Goal: Entertainment & Leisure: Browse casually

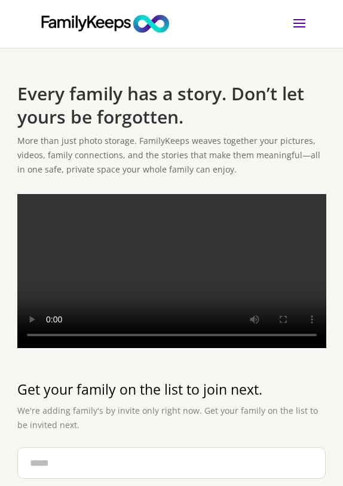
click at [174, 280] on video at bounding box center [171, 271] width 309 height 154
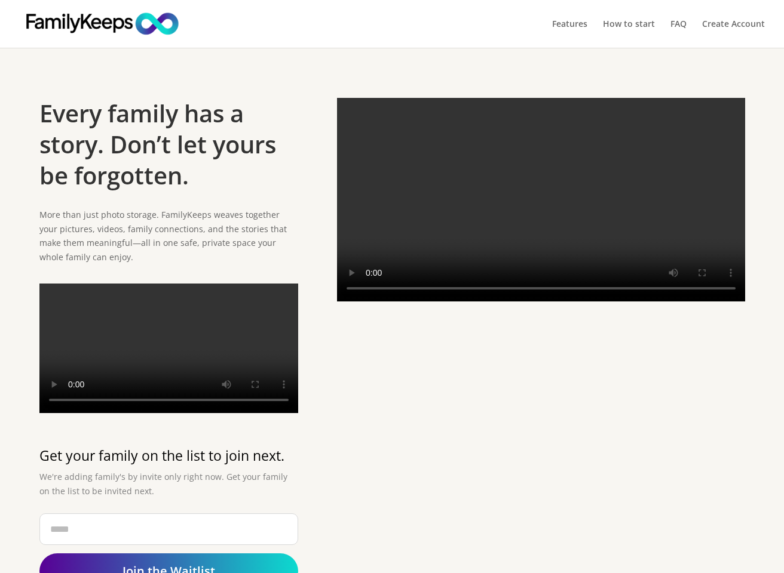
click at [342, 219] on video at bounding box center [541, 200] width 408 height 204
click at [342, 302] on video at bounding box center [541, 200] width 408 height 204
click at [73, 413] on video at bounding box center [168, 349] width 259 height 130
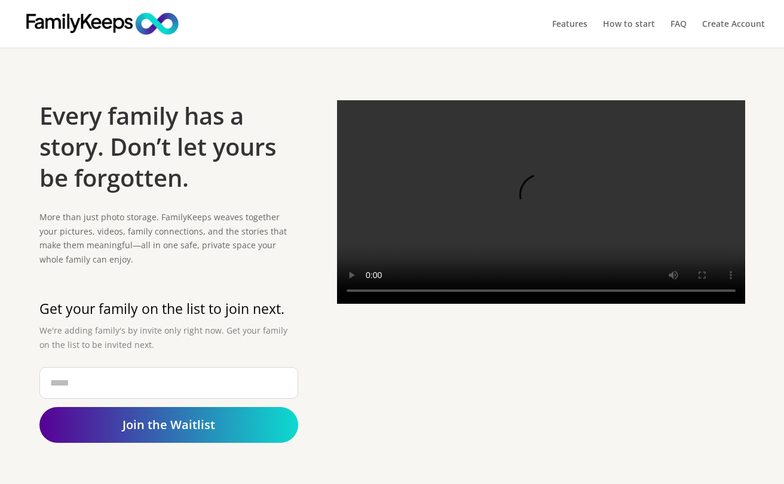
scroll to position [3, 0]
click at [542, 221] on video at bounding box center [541, 202] width 408 height 204
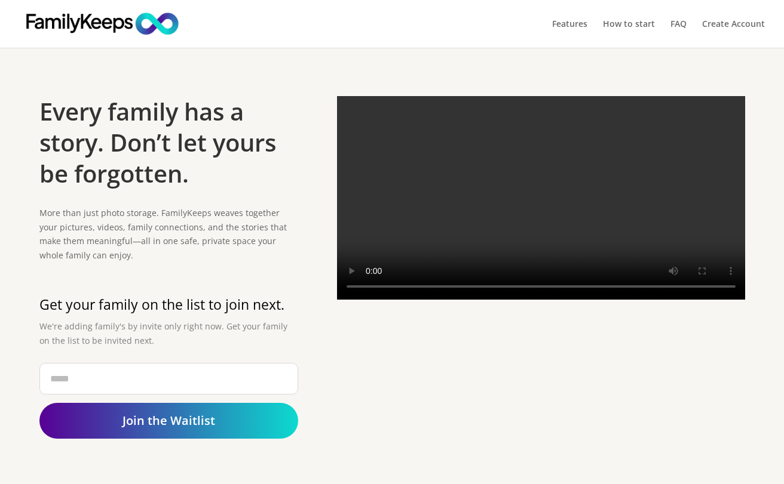
scroll to position [11, 0]
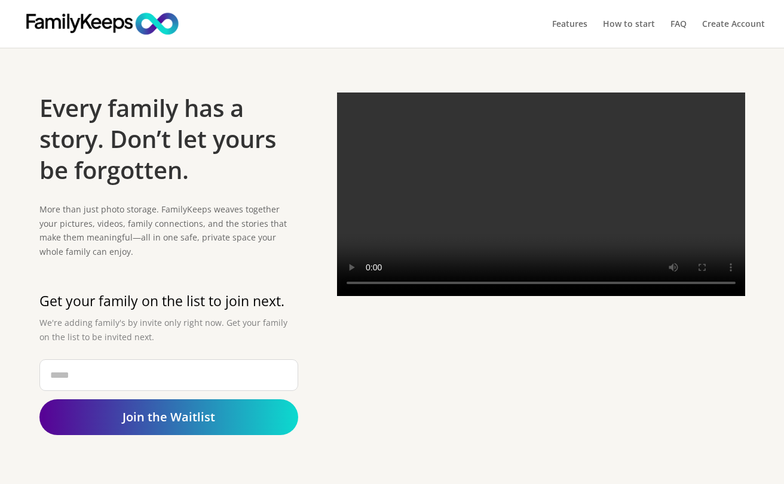
click at [368, 296] on video at bounding box center [541, 195] width 408 height 204
click at [370, 296] on video at bounding box center [541, 195] width 408 height 204
click at [373, 296] on video at bounding box center [541, 195] width 408 height 204
click at [354, 106] on video at bounding box center [541, 195] width 408 height 204
click at [502, 180] on video at bounding box center [541, 195] width 408 height 204
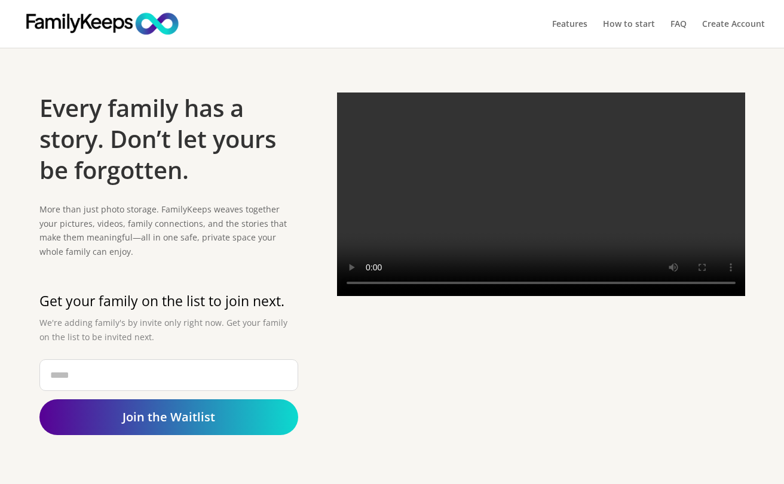
click at [502, 180] on video at bounding box center [541, 195] width 408 height 204
